Goal: Find specific page/section: Find specific page/section

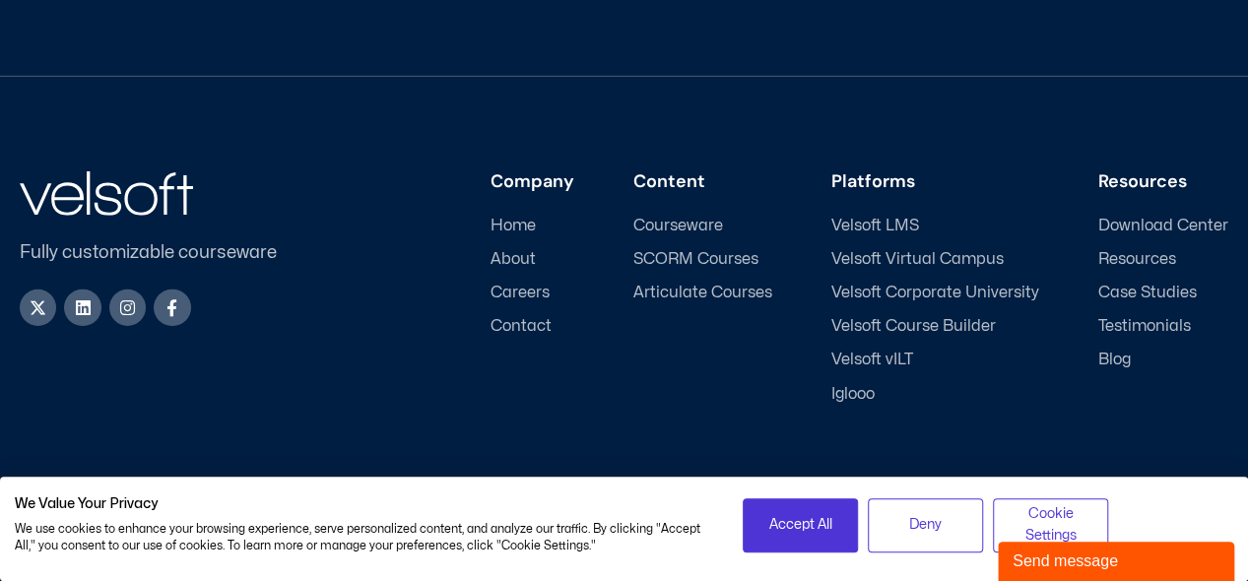
scroll to position [2967, 0]
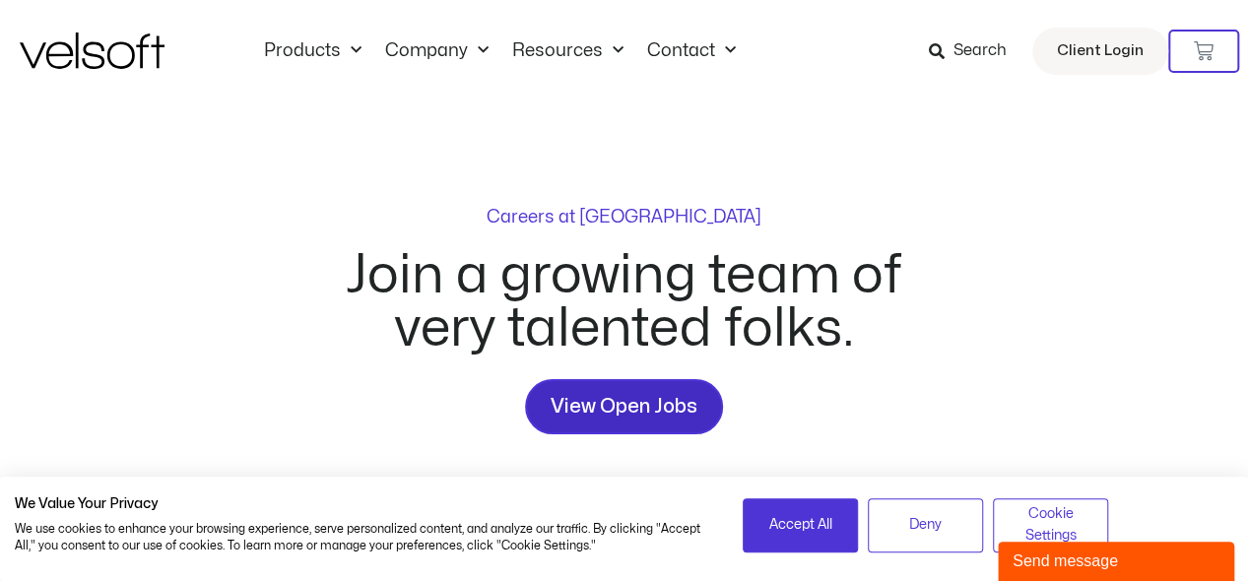
click at [587, 391] on span "View Open Jobs" at bounding box center [624, 407] width 147 height 32
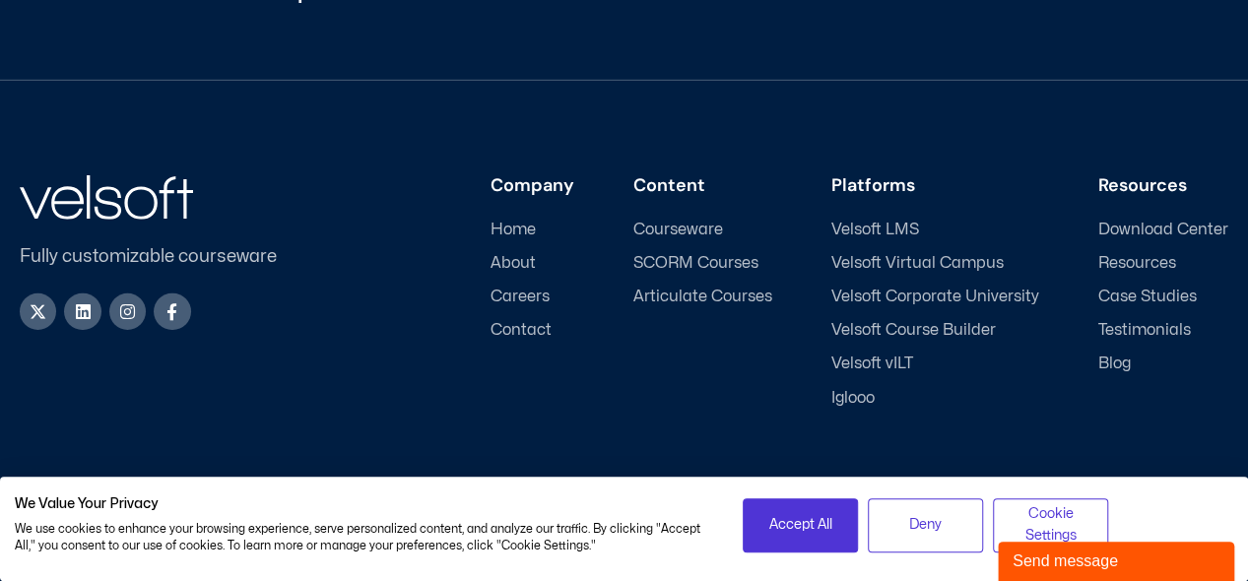
scroll to position [2953, 0]
click at [525, 288] on span "Careers" at bounding box center [519, 297] width 59 height 19
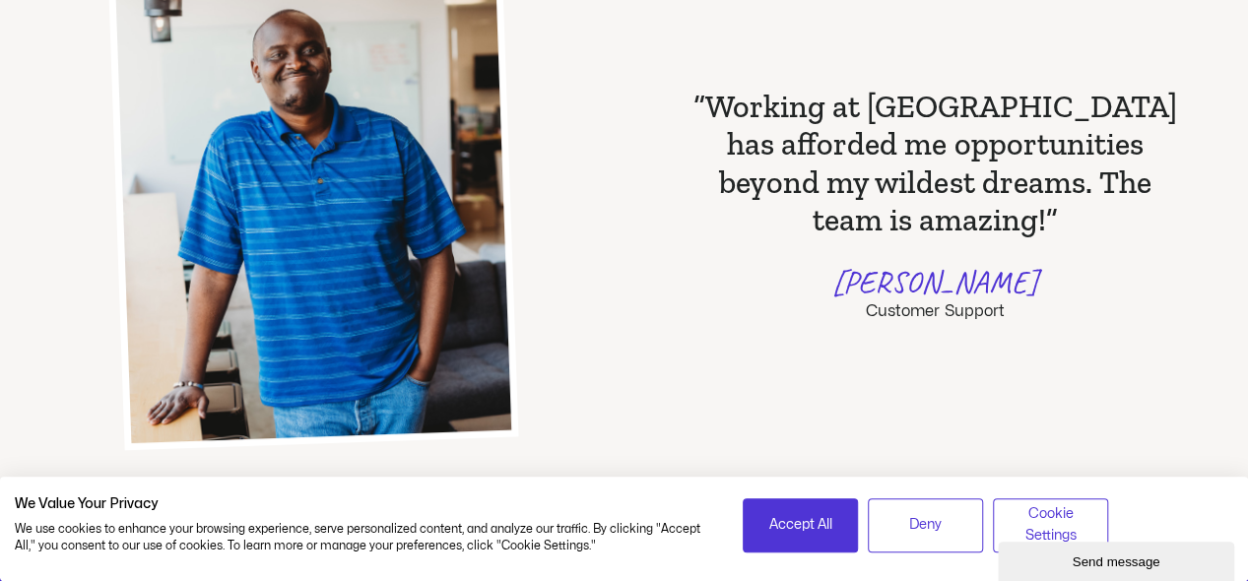
scroll to position [1773, 0]
